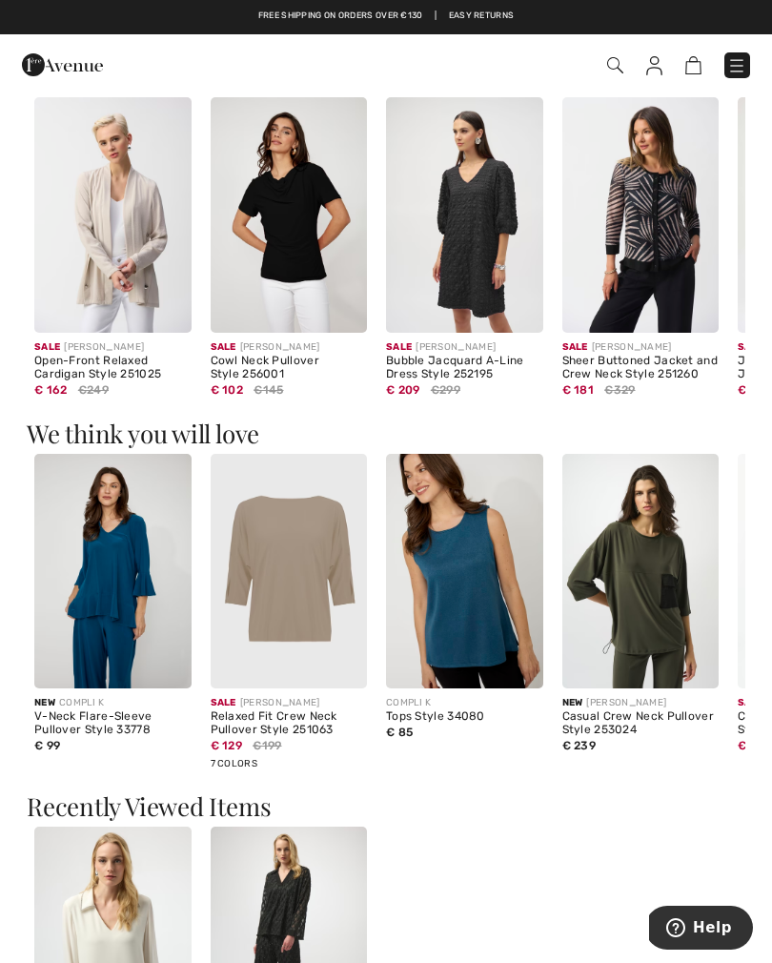
scroll to position [1145, 0]
